Goal: Task Accomplishment & Management: Manage account settings

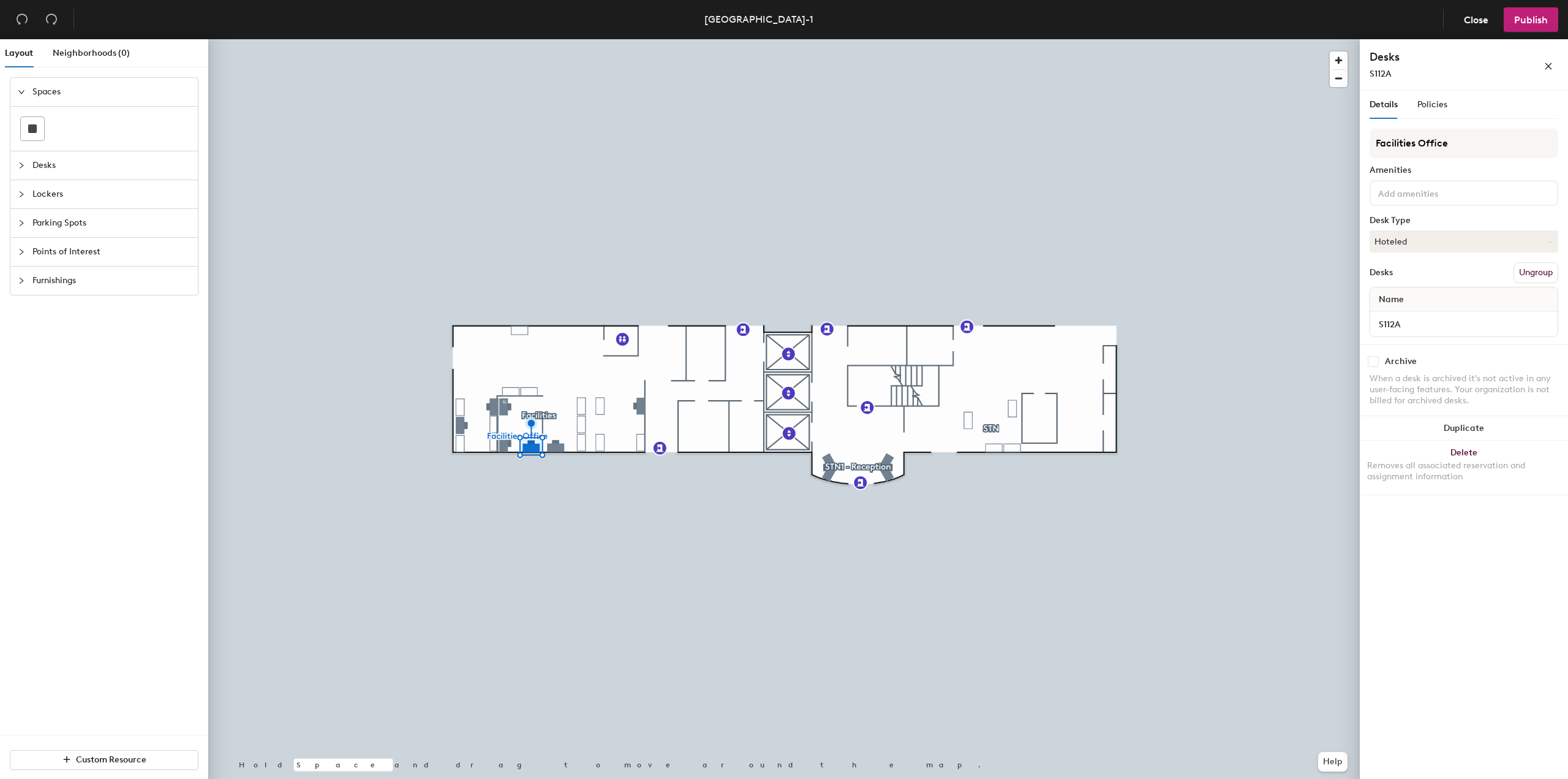
click at [1370, 360] on input "checkbox" at bounding box center [1374, 361] width 11 height 11
checkbox input "true"
click at [1526, 25] on button "Publish" at bounding box center [1531, 20] width 55 height 25
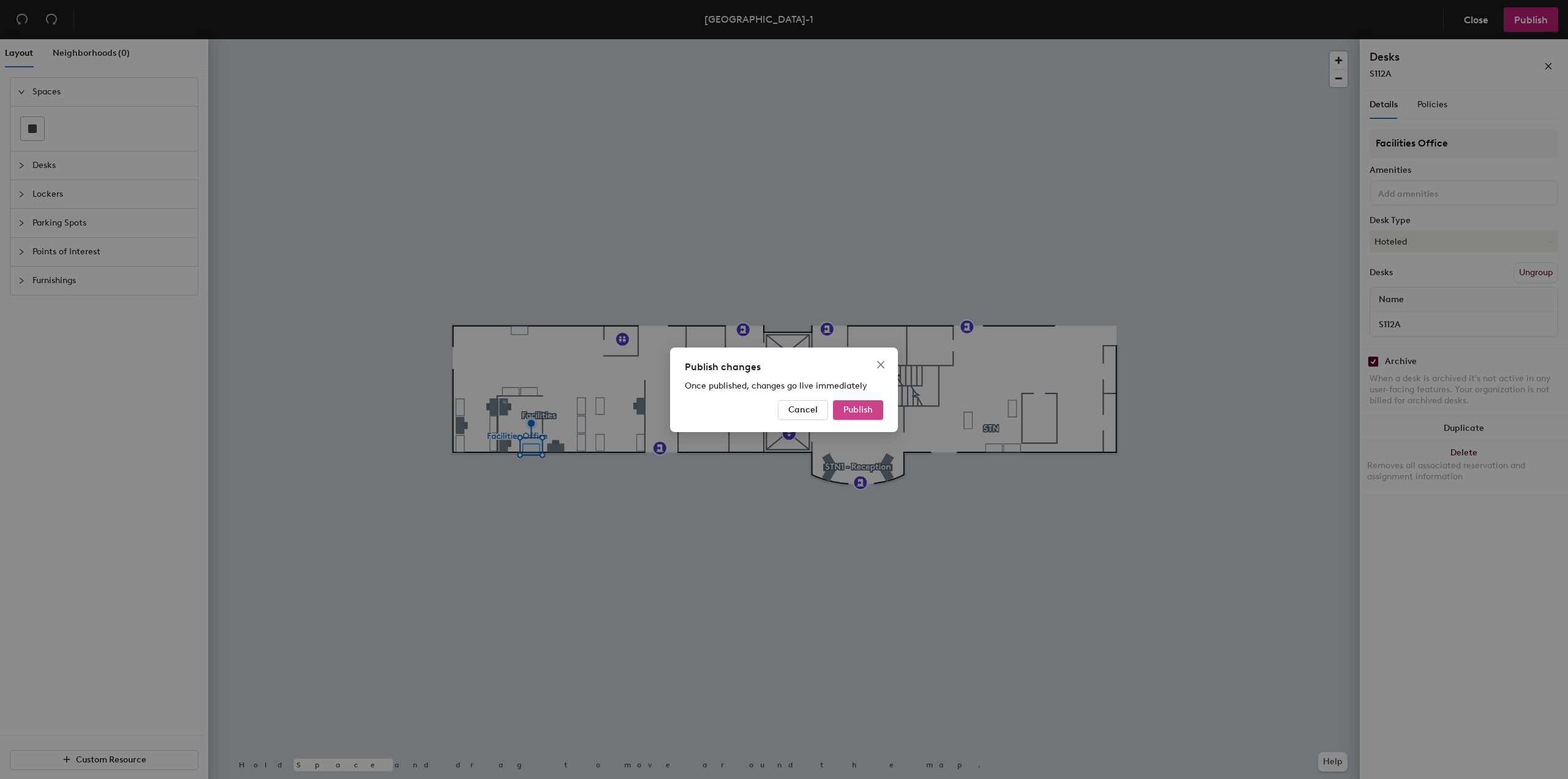
click at [855, 412] on span "Publish" at bounding box center [858, 409] width 29 height 10
